Goal: Book appointment/travel/reservation

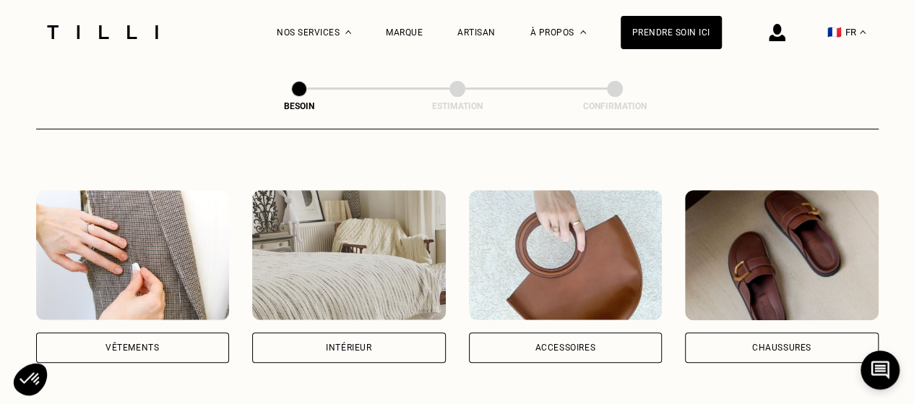
scroll to position [259, 0]
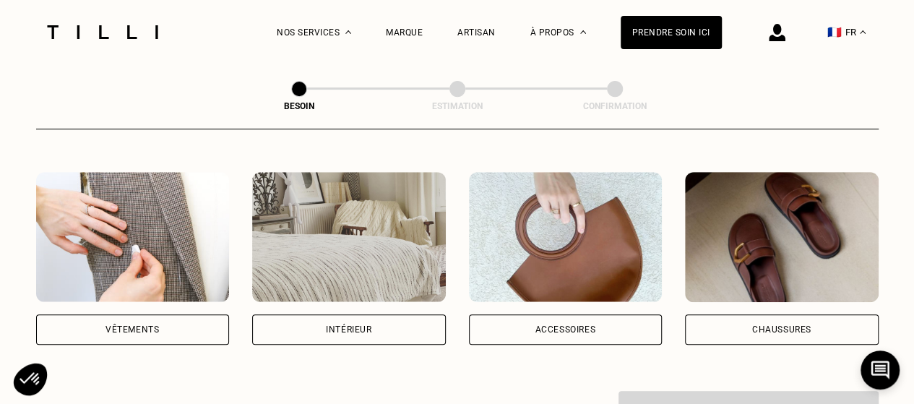
click at [85, 320] on div "Vêtements" at bounding box center [133, 329] width 194 height 30
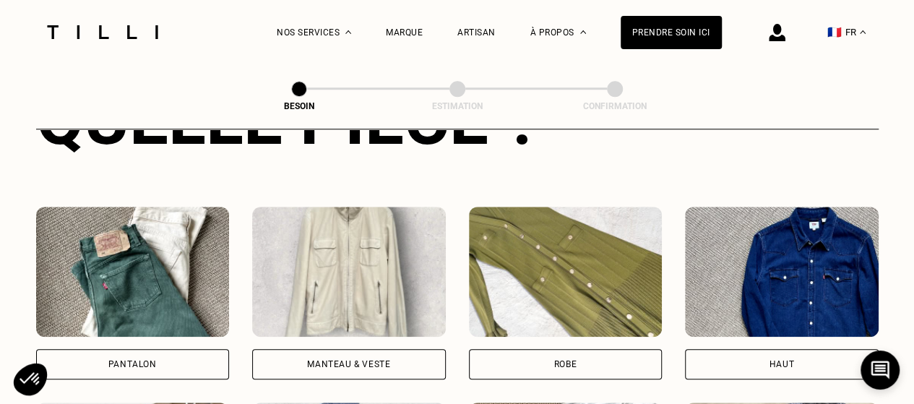
scroll to position [689, 0]
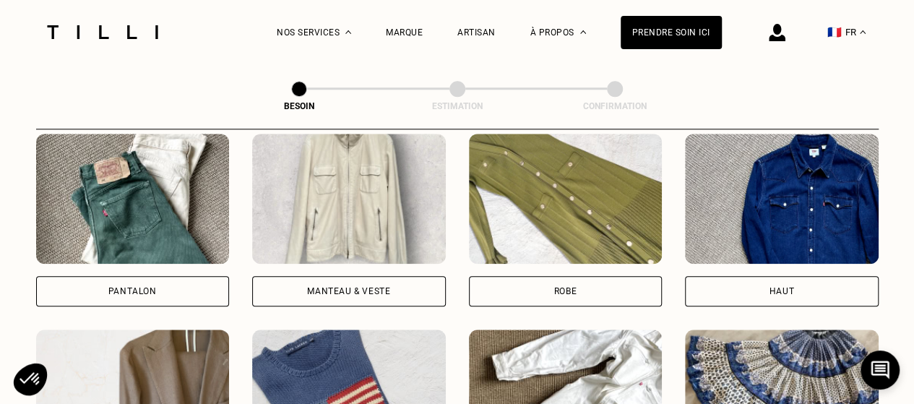
click at [190, 281] on div "Pantalon" at bounding box center [133, 291] width 194 height 30
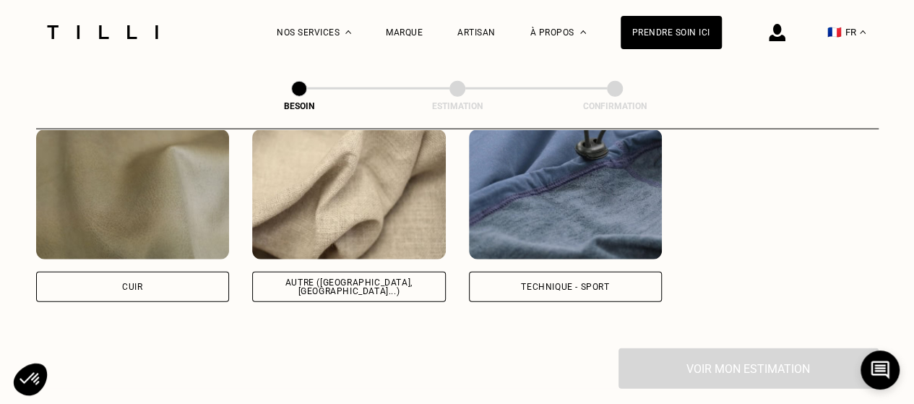
scroll to position [1771, 0]
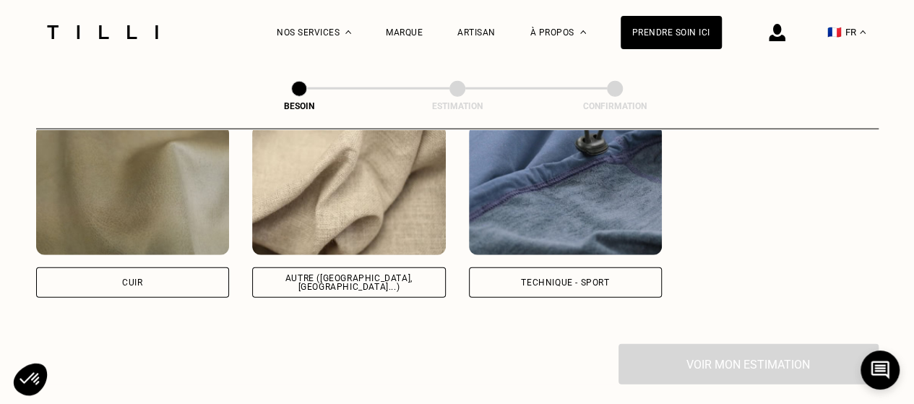
click at [321, 274] on div "Autre ([GEOGRAPHIC_DATA], [GEOGRAPHIC_DATA]...)" at bounding box center [348, 282] width 169 height 17
select select "FR"
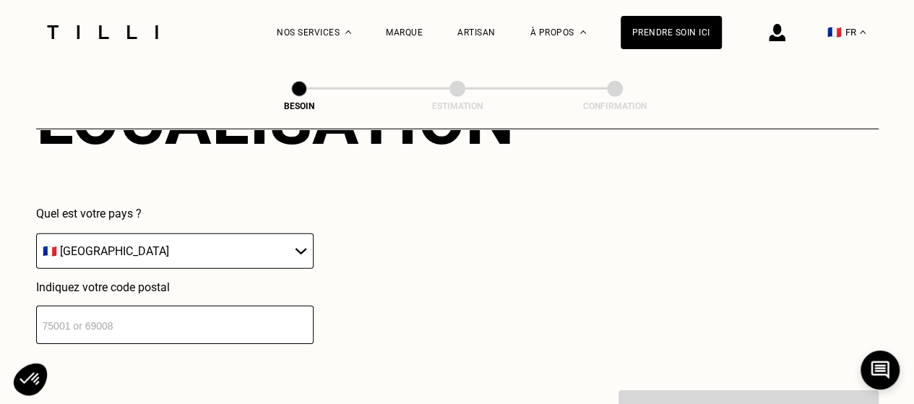
scroll to position [2096, 0]
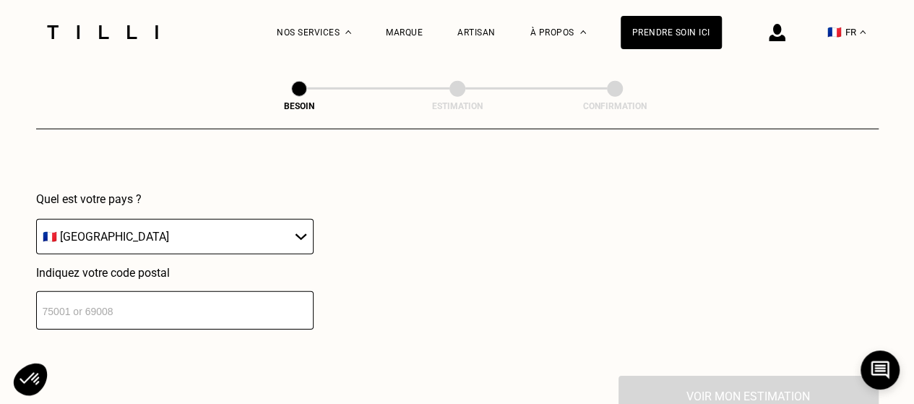
click at [270, 293] on input "number" at bounding box center [174, 310] width 277 height 38
type input "75020"
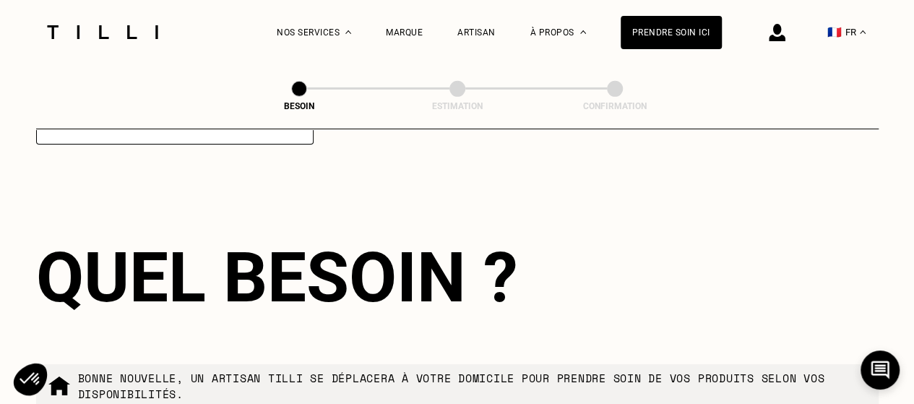
scroll to position [2418, 0]
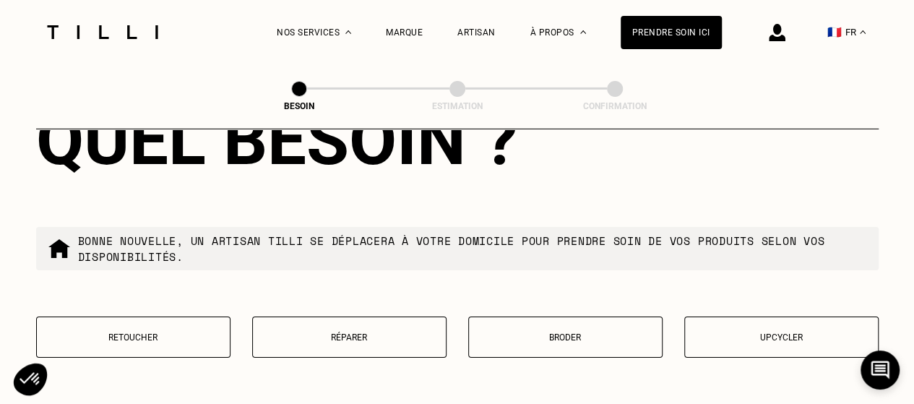
click at [201, 332] on p "Retoucher" at bounding box center [133, 337] width 178 height 10
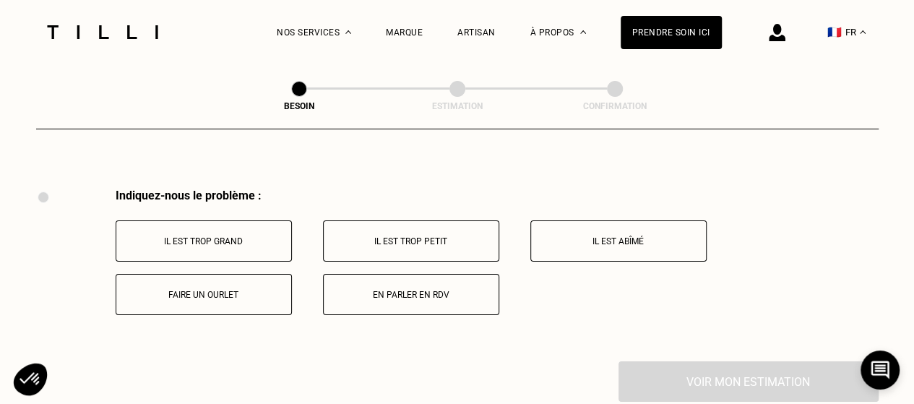
scroll to position [2669, 0]
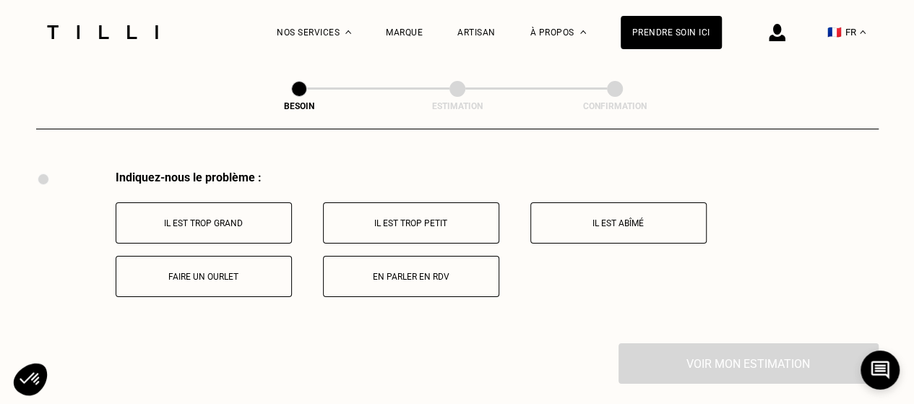
click at [237, 260] on button "Faire un ourlet" at bounding box center [204, 276] width 176 height 41
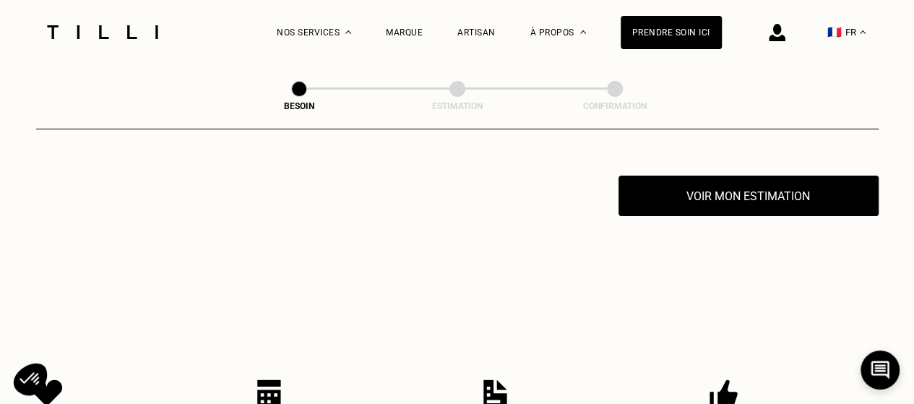
scroll to position [2842, 0]
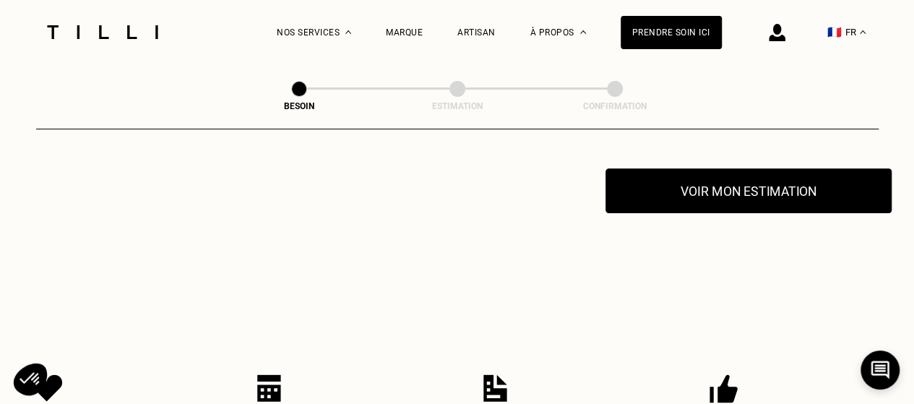
click at [753, 196] on button "Voir mon estimation" at bounding box center [748, 190] width 286 height 45
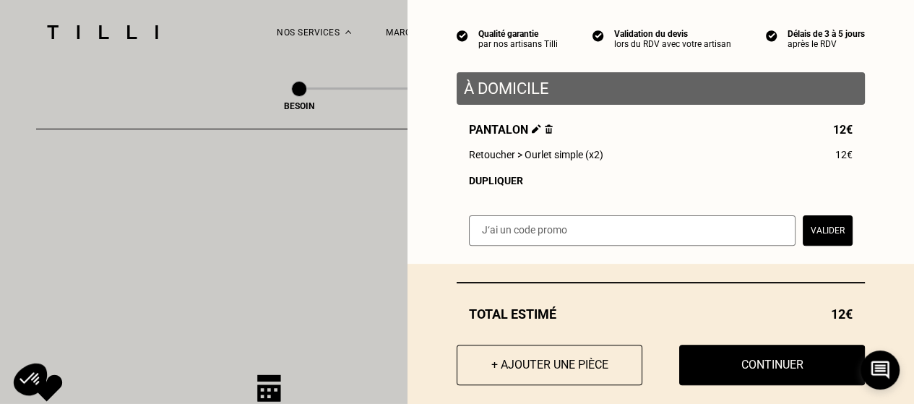
scroll to position [143, 0]
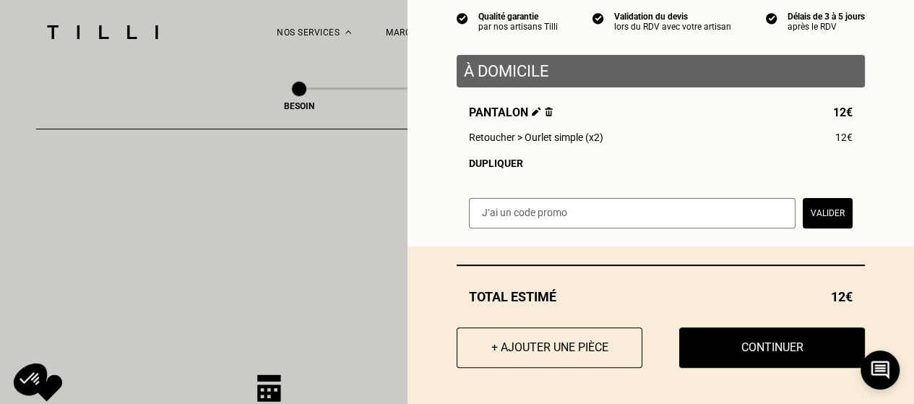
click at [560, 203] on input "text" at bounding box center [632, 213] width 326 height 30
paste input "TILLIpae6qMV"
type input "TILLIpae6qMV"
click at [810, 216] on button "Valider" at bounding box center [827, 213] width 50 height 30
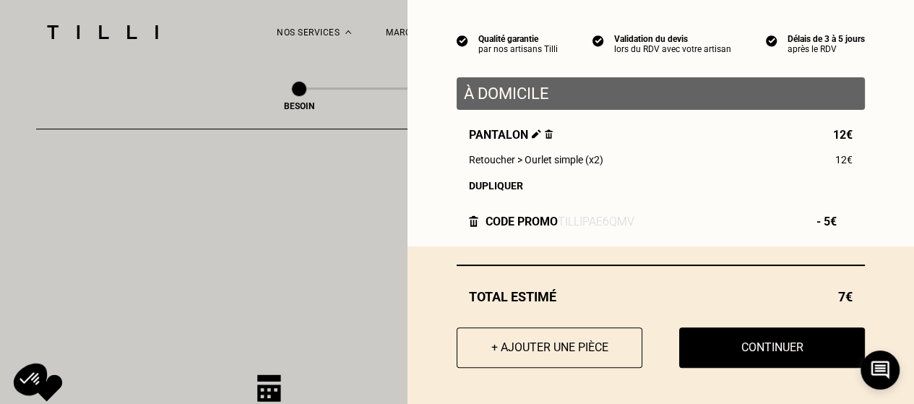
scroll to position [121, 0]
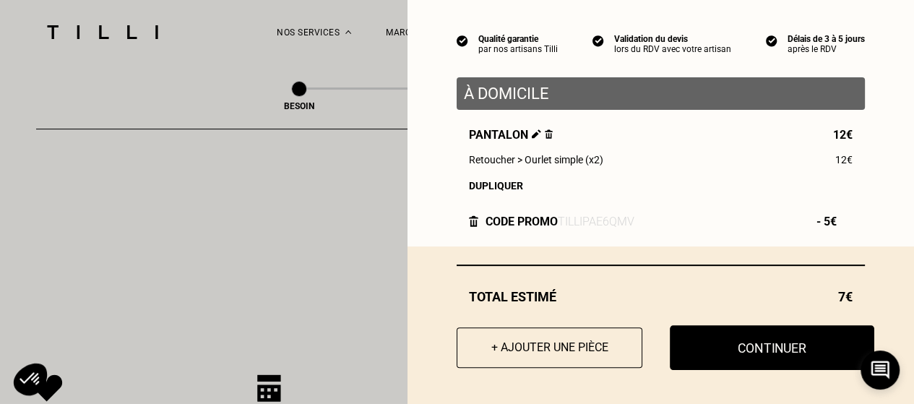
click at [735, 335] on button "Continuer" at bounding box center [772, 347] width 204 height 45
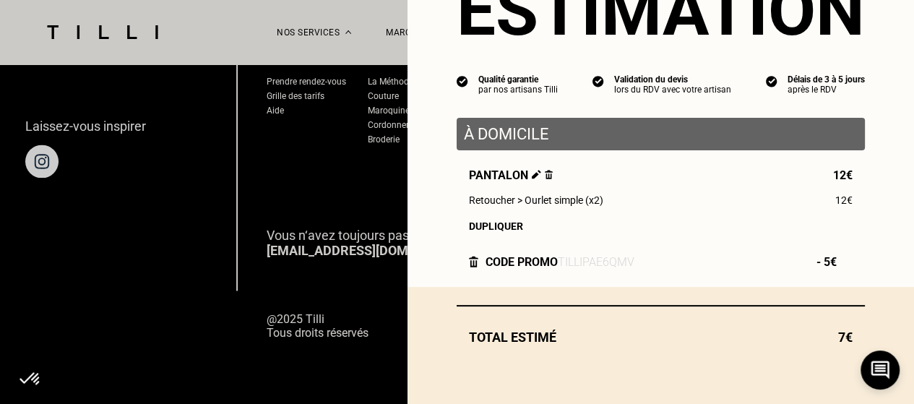
scroll to position [81, 0]
select select "FR"
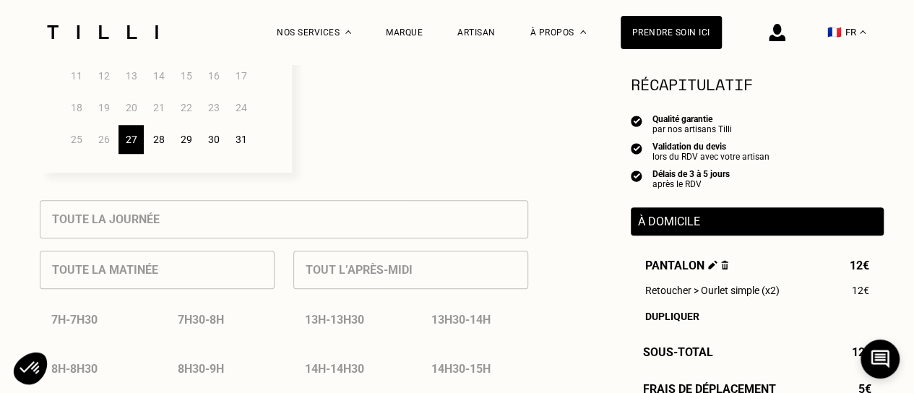
scroll to position [360, 0]
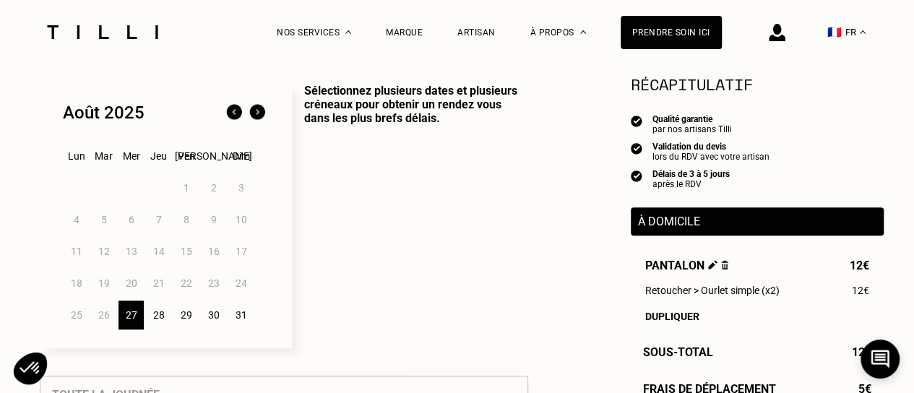
click at [160, 315] on div "28" at bounding box center [158, 314] width 25 height 29
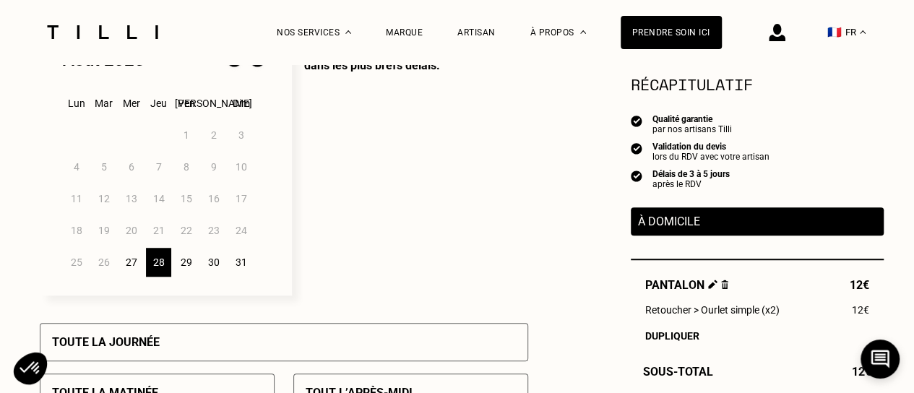
scroll to position [423, 0]
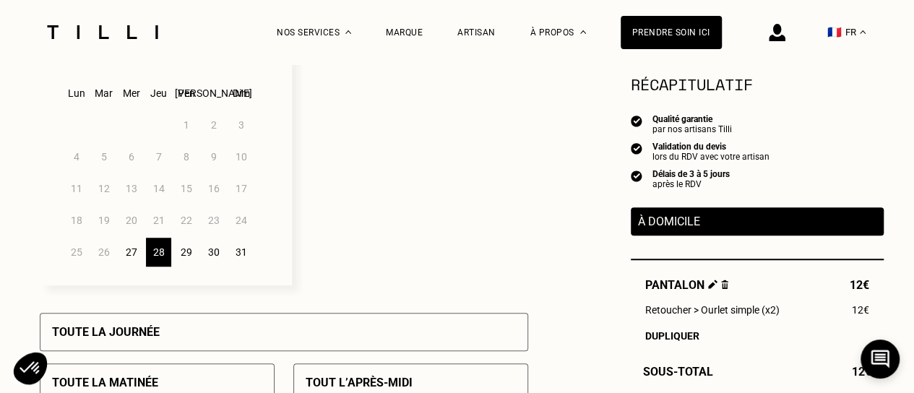
click at [190, 249] on div "29" at bounding box center [185, 252] width 25 height 29
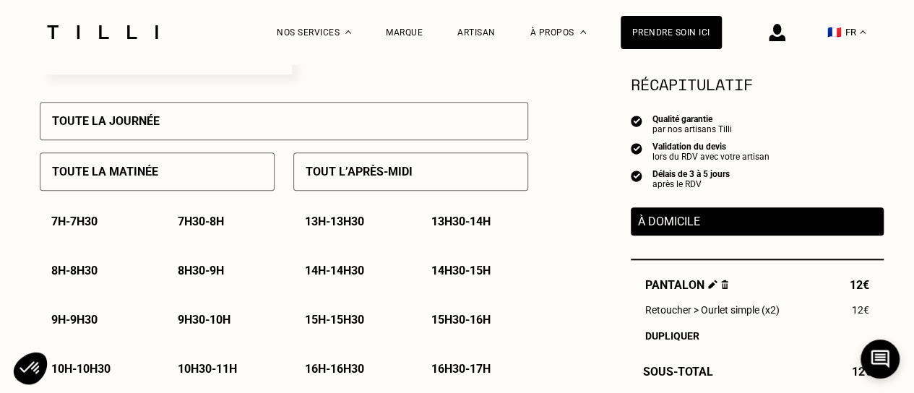
scroll to position [637, 0]
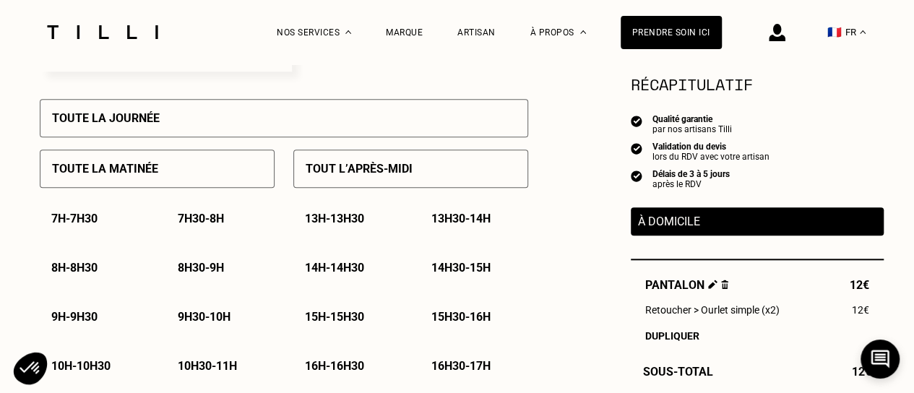
click at [371, 157] on div "Tout l’après-midi" at bounding box center [410, 169] width 235 height 38
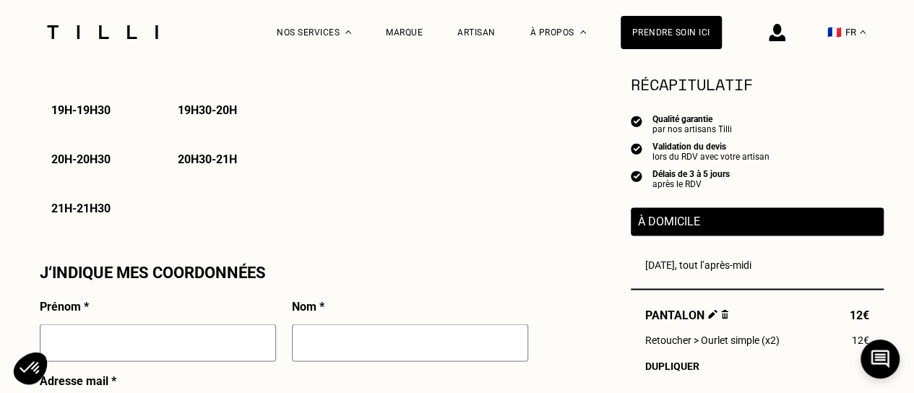
scroll to position [1260, 0]
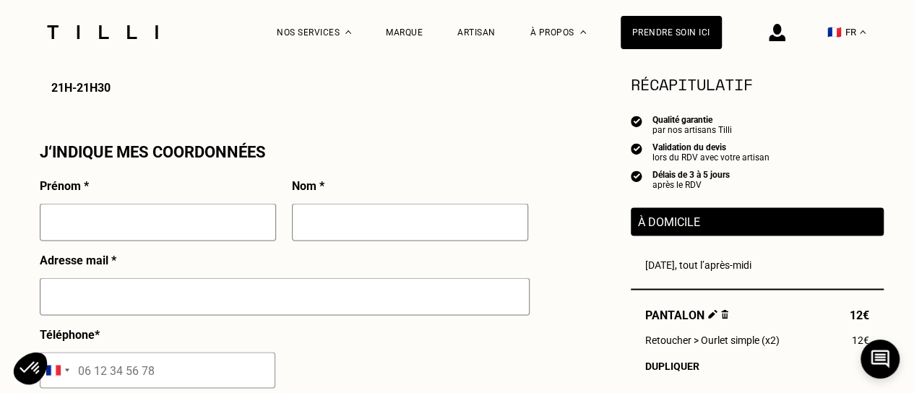
click at [247, 225] on input "text" at bounding box center [158, 222] width 236 height 38
type input "morgane"
type input "abjean"
click at [237, 291] on input "text" at bounding box center [285, 296] width 490 height 38
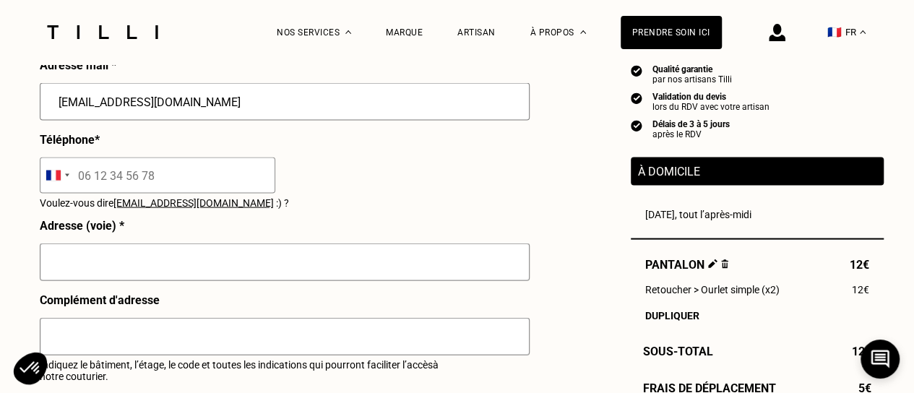
scroll to position [1456, 0]
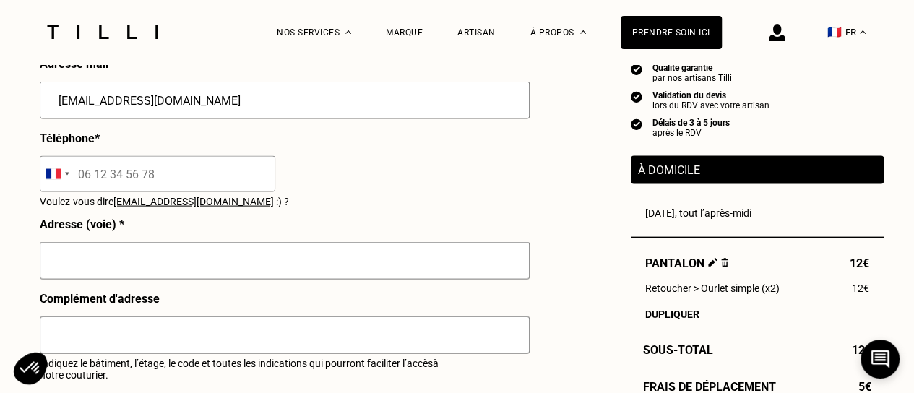
type input "[EMAIL_ADDRESS][DOMAIN_NAME]"
click at [165, 189] on input "tel" at bounding box center [157, 174] width 235 height 36
type input "06 51 96 40 96"
type input "[STREET_ADDRESS]"
type input "[GEOGRAPHIC_DATA]"
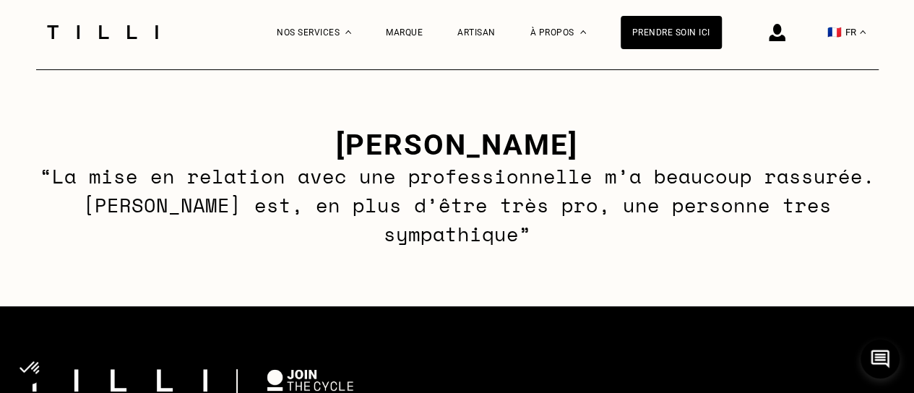
scroll to position [2166, 0]
